Goal: Transaction & Acquisition: Purchase product/service

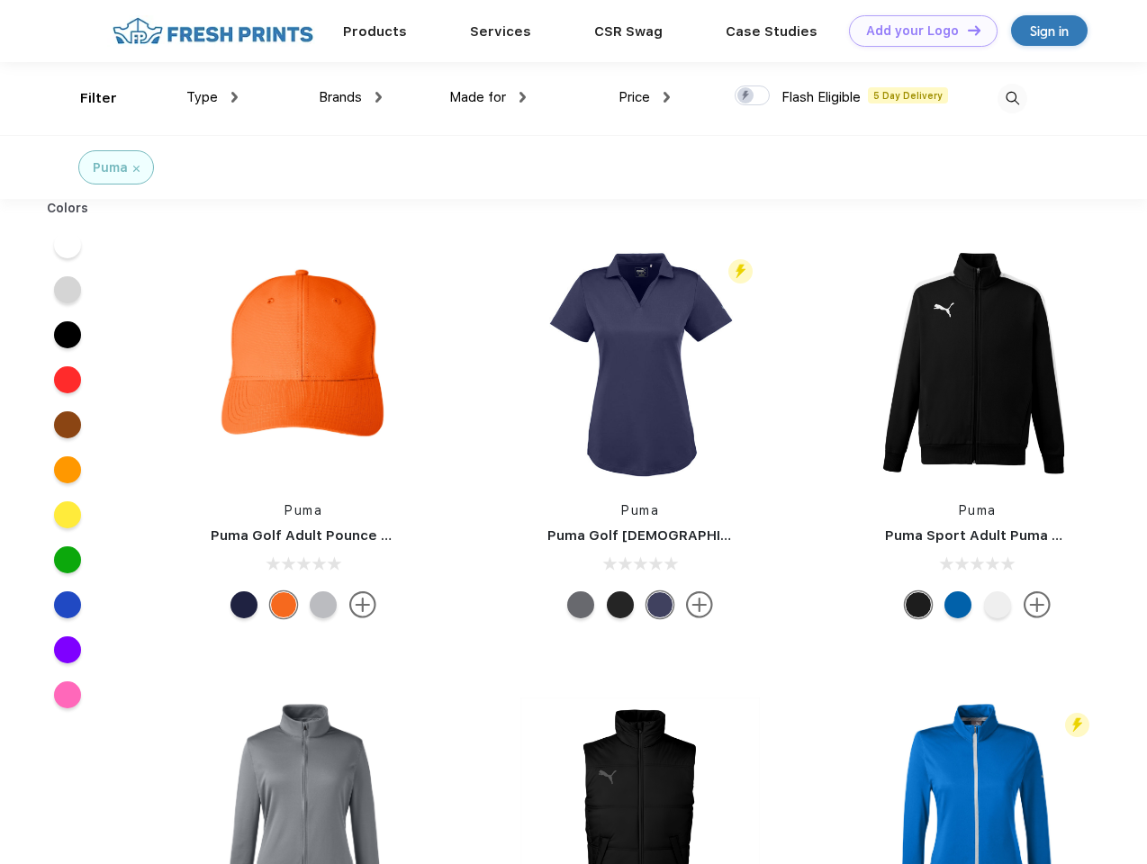
click at [916, 31] on link "Add your Logo Design Tool" at bounding box center [923, 31] width 149 height 32
click at [0, 0] on div "Design Tool" at bounding box center [0, 0] width 0 height 0
click at [966, 30] on link "Add your Logo Design Tool" at bounding box center [923, 31] width 149 height 32
click at [86, 98] on div "Filter" at bounding box center [98, 98] width 37 height 21
click at [212, 97] on span "Type" at bounding box center [202, 97] width 32 height 16
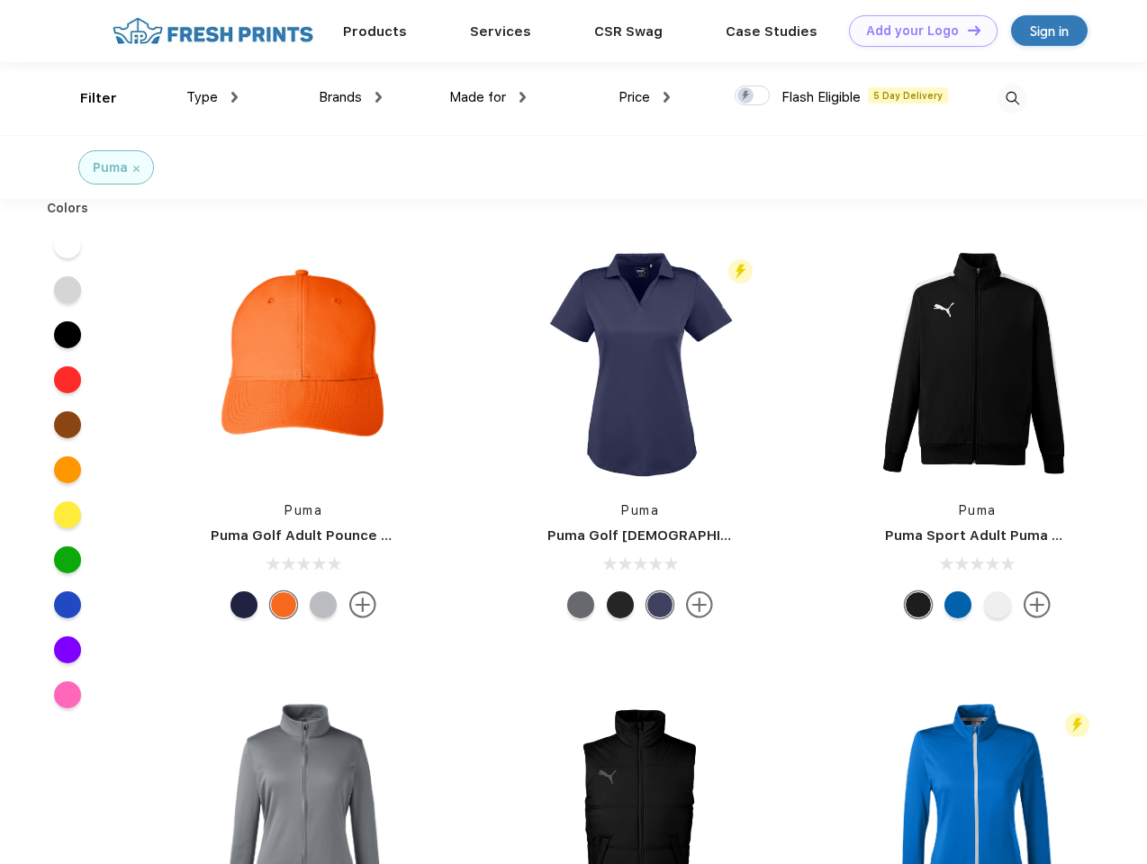
click at [350, 97] on span "Brands" at bounding box center [340, 97] width 43 height 16
click at [488, 97] on span "Made for" at bounding box center [477, 97] width 57 height 16
click at [644, 97] on span "Price" at bounding box center [634, 97] width 32 height 16
click at [752, 96] on div at bounding box center [751, 96] width 35 height 20
click at [746, 96] on input "checkbox" at bounding box center [740, 91] width 12 height 12
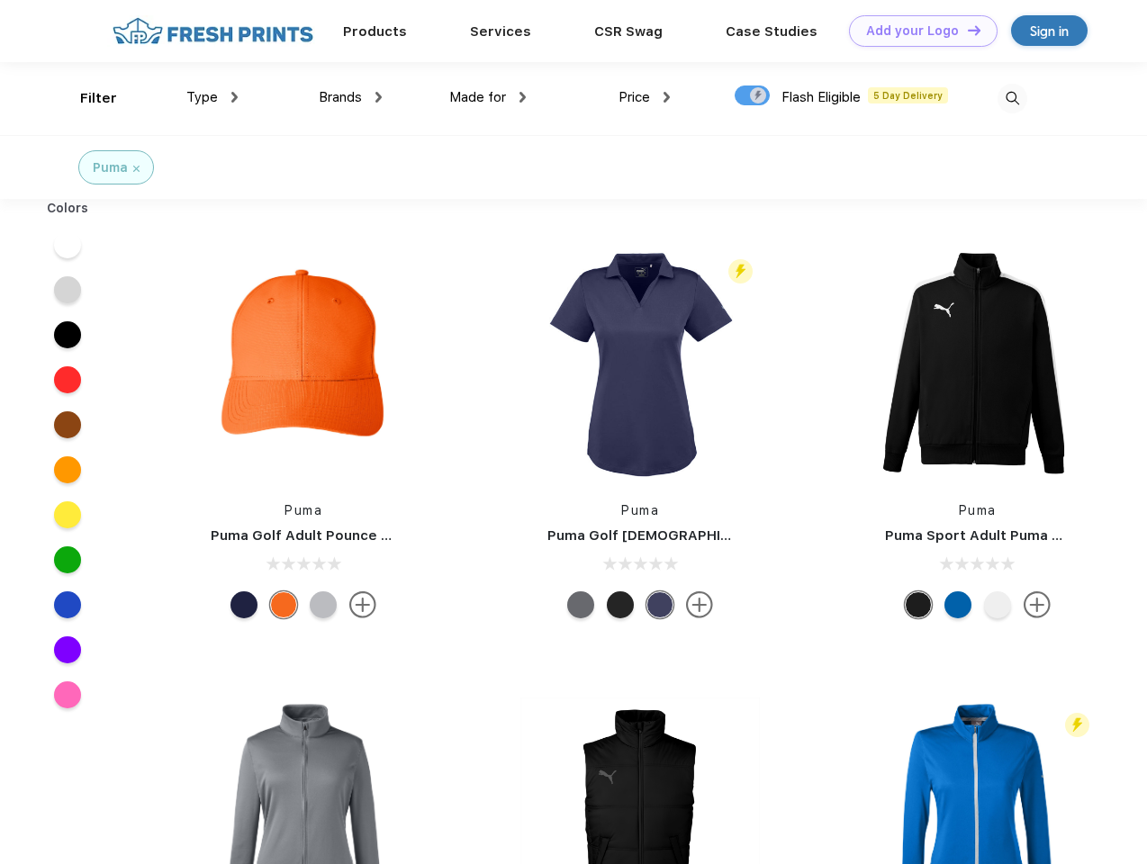
click at [1012, 98] on img at bounding box center [1012, 99] width 30 height 30
